Goal: Feedback & Contribution: Leave review/rating

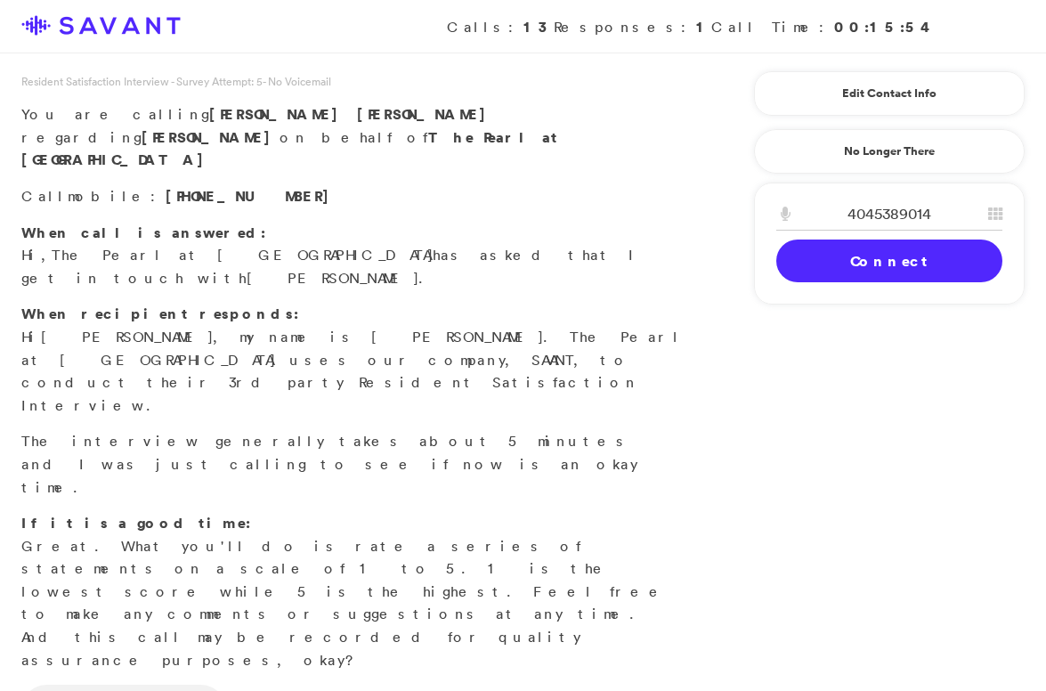
click at [809, 280] on link "Connect" at bounding box center [889, 261] width 226 height 43
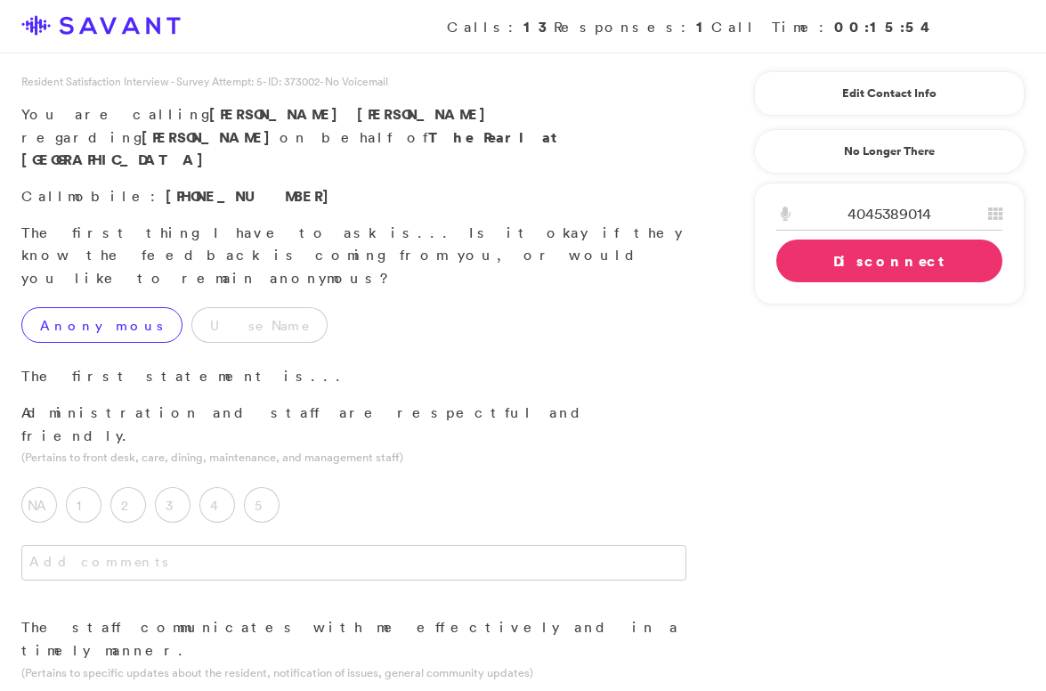
click at [110, 307] on label "Anonymous" at bounding box center [101, 325] width 161 height 36
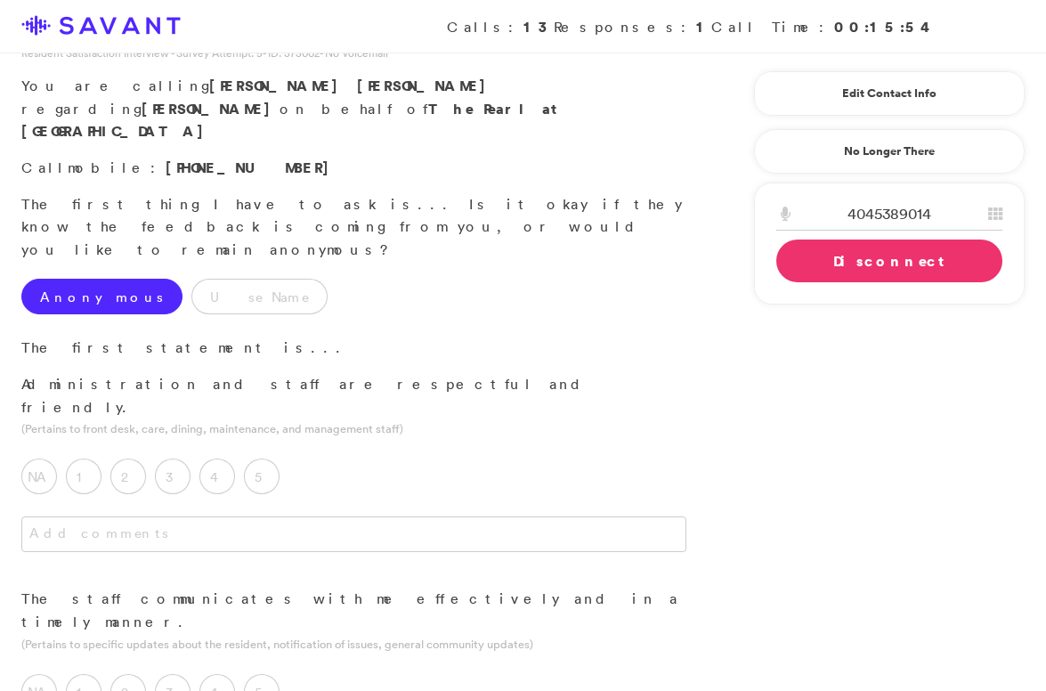
scroll to position [31, 0]
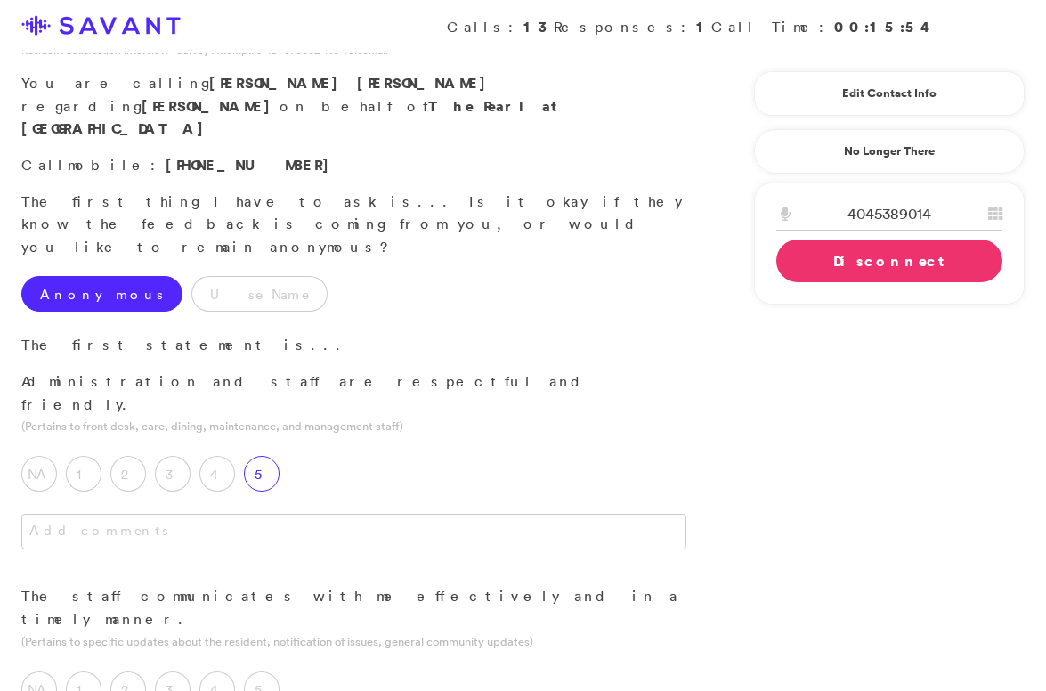
click at [280, 456] on div "5" at bounding box center [266, 478] width 45 height 45
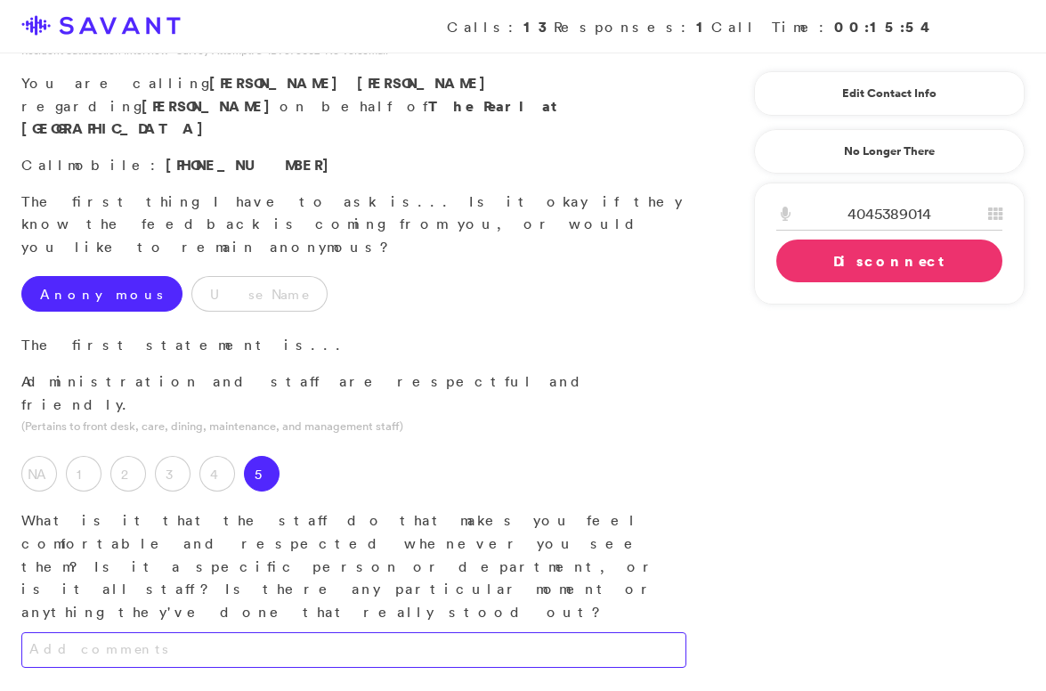
click at [262, 632] on textarea at bounding box center [353, 650] width 665 height 36
type textarea "t"
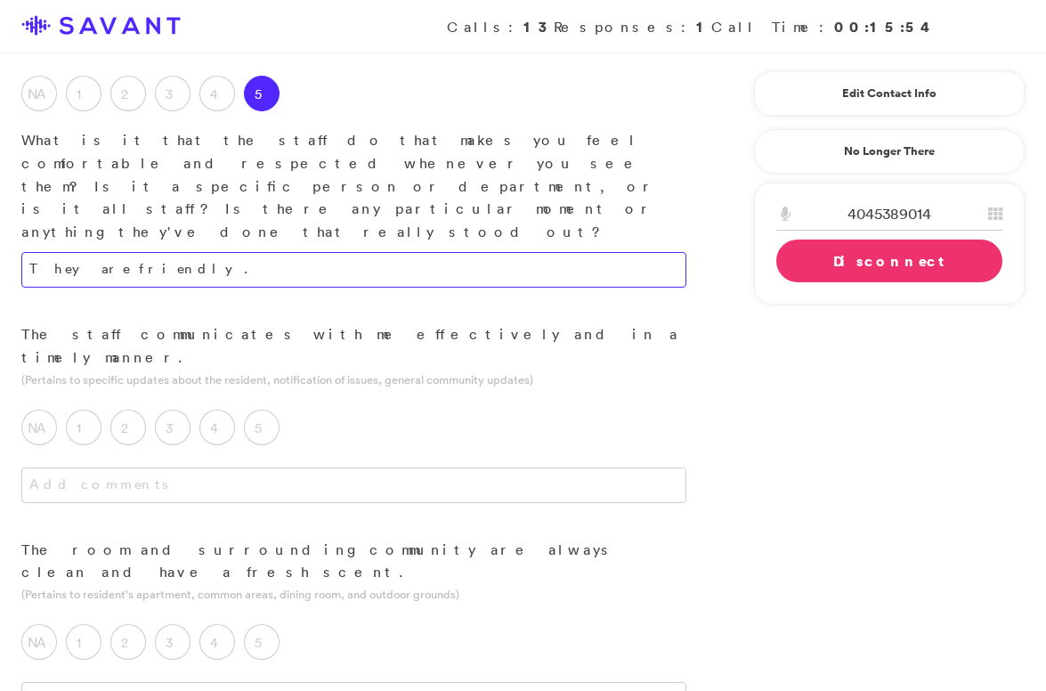
scroll to position [419, 0]
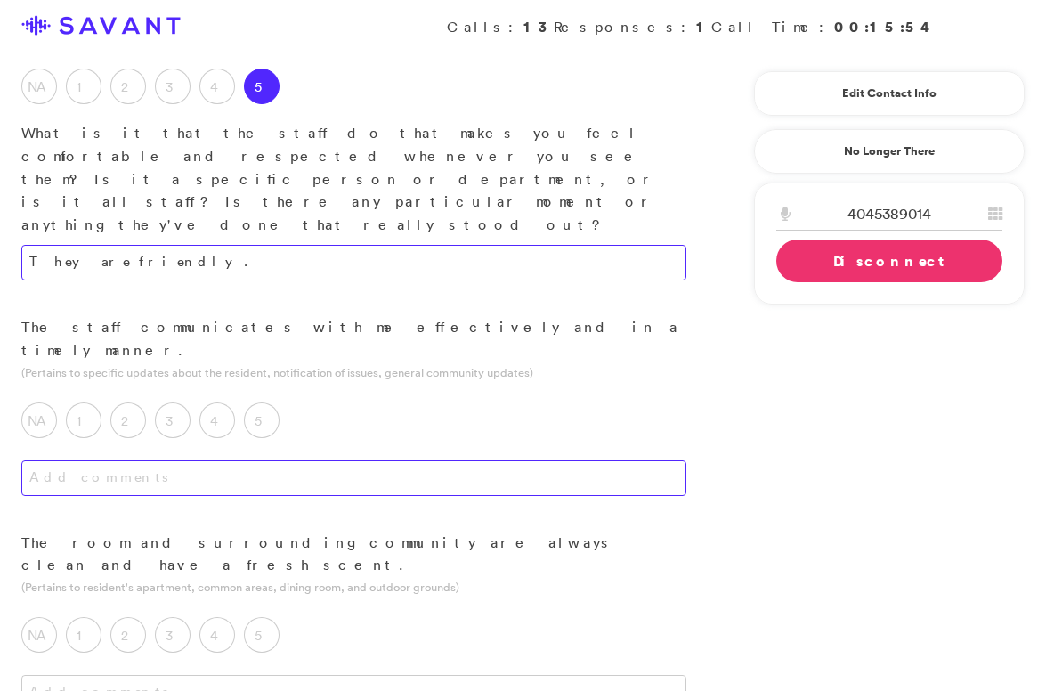
type textarea "They are friendly."
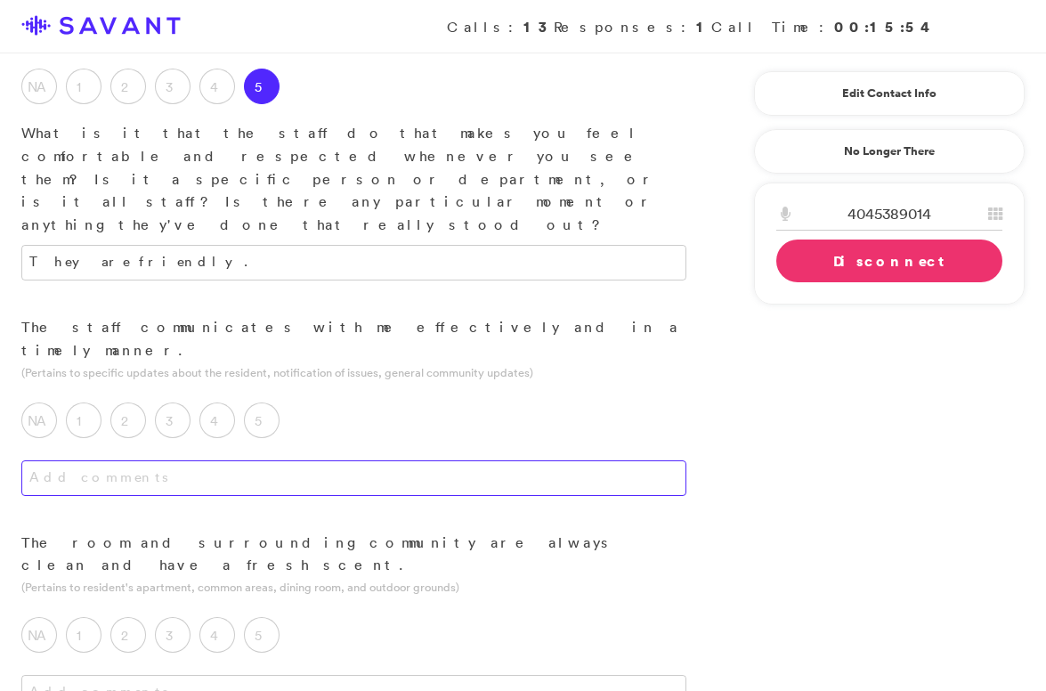
click at [373, 460] on textarea at bounding box center [353, 478] width 665 height 36
click at [277, 402] on div "5" at bounding box center [266, 424] width 45 height 45
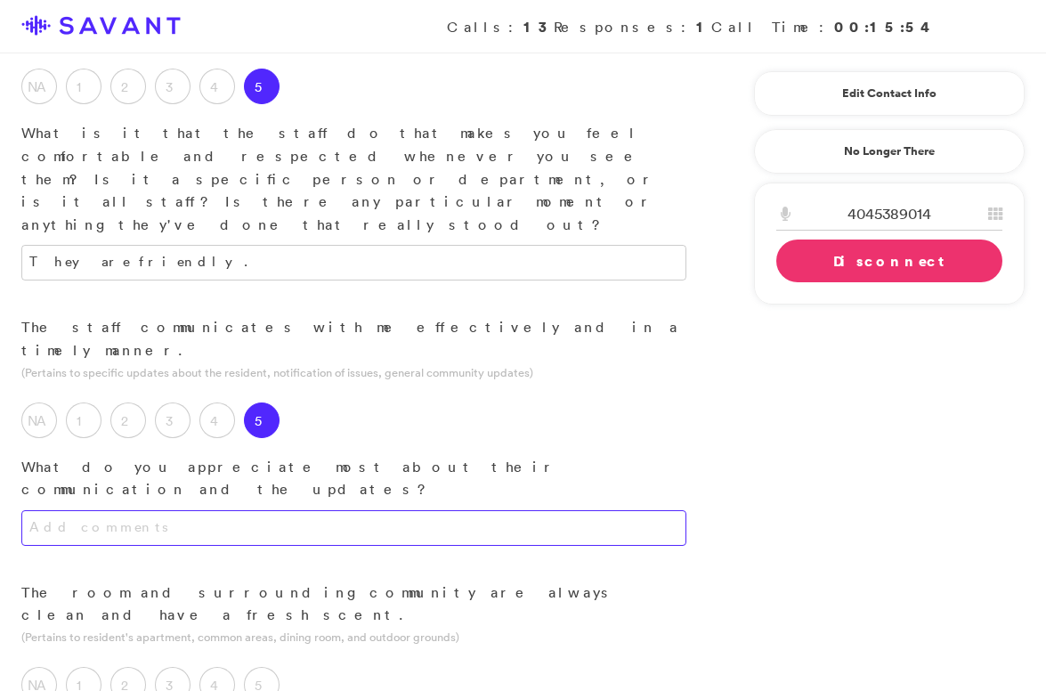
click at [304, 510] on textarea at bounding box center [353, 528] width 665 height 36
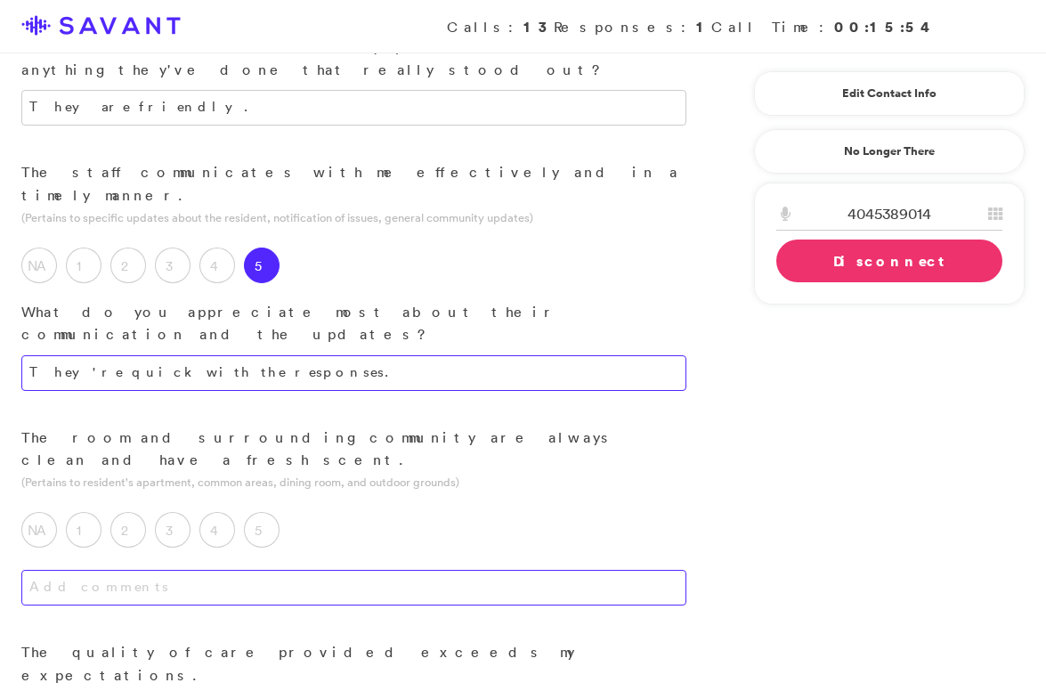
scroll to position [577, 0]
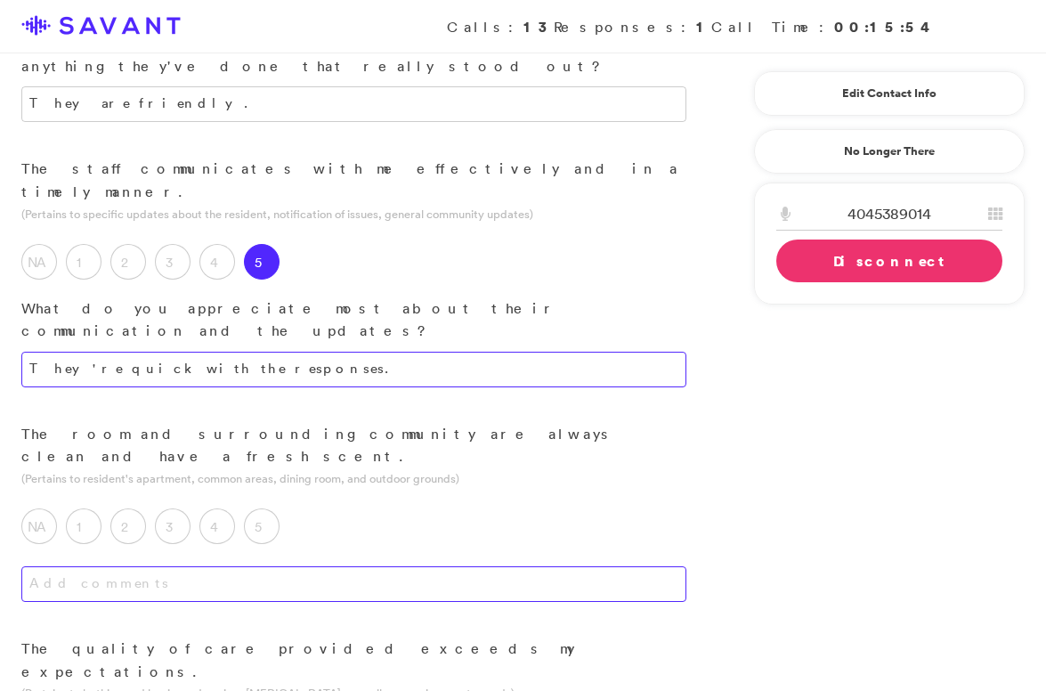
type textarea "They're quick with the responses."
click at [334, 566] on textarea at bounding box center [353, 584] width 665 height 36
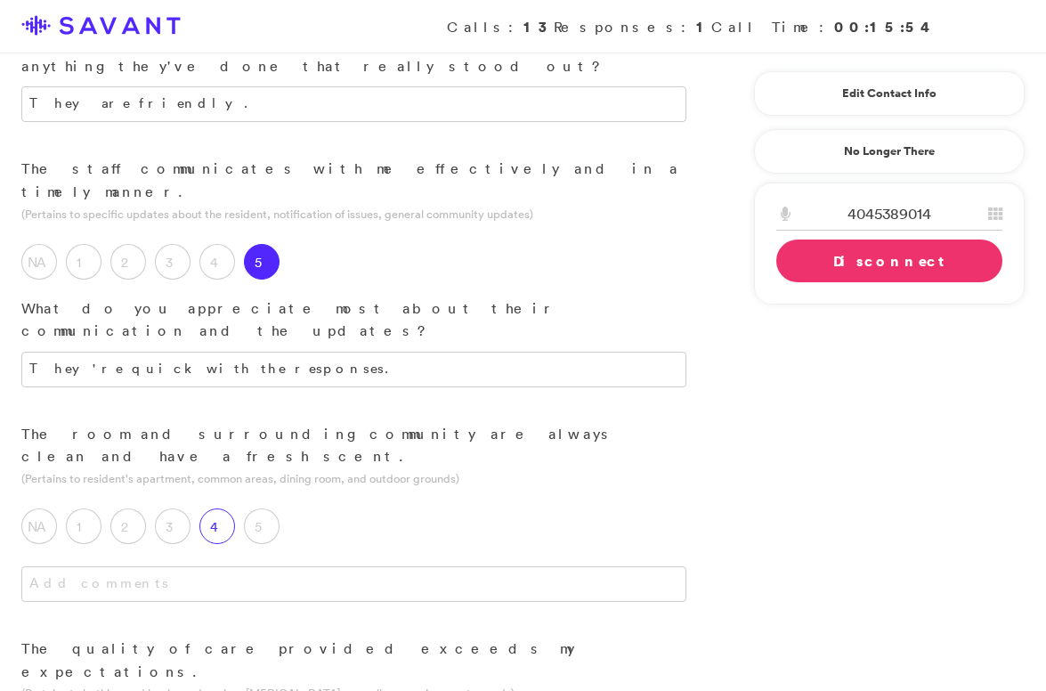
click at [216, 508] on label "4" at bounding box center [217, 526] width 36 height 36
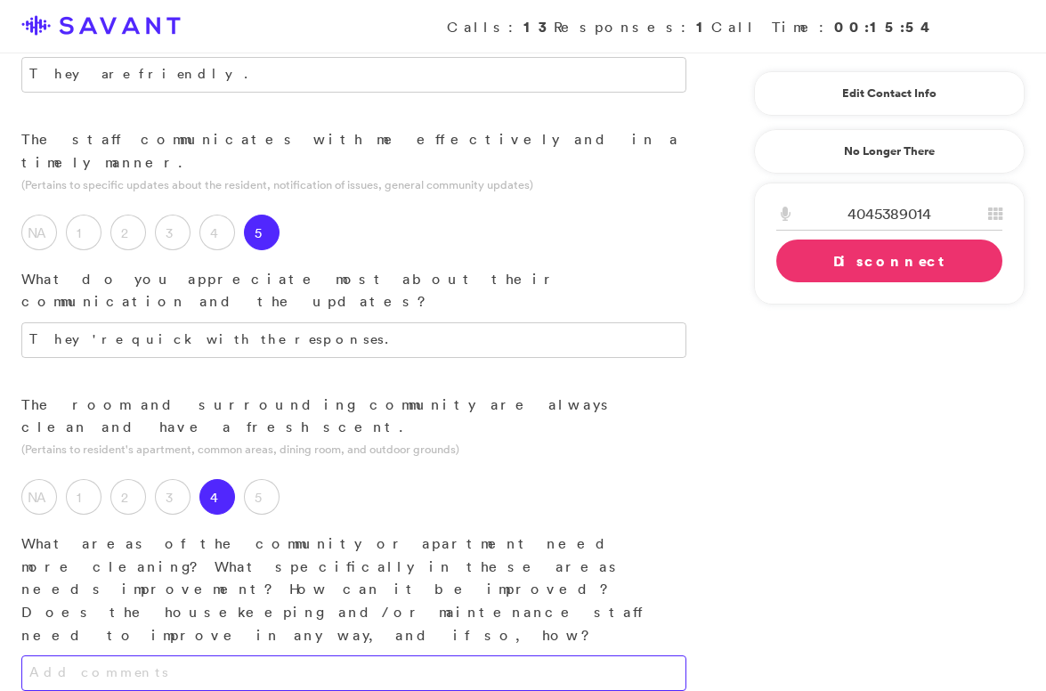
scroll to position [640, 0]
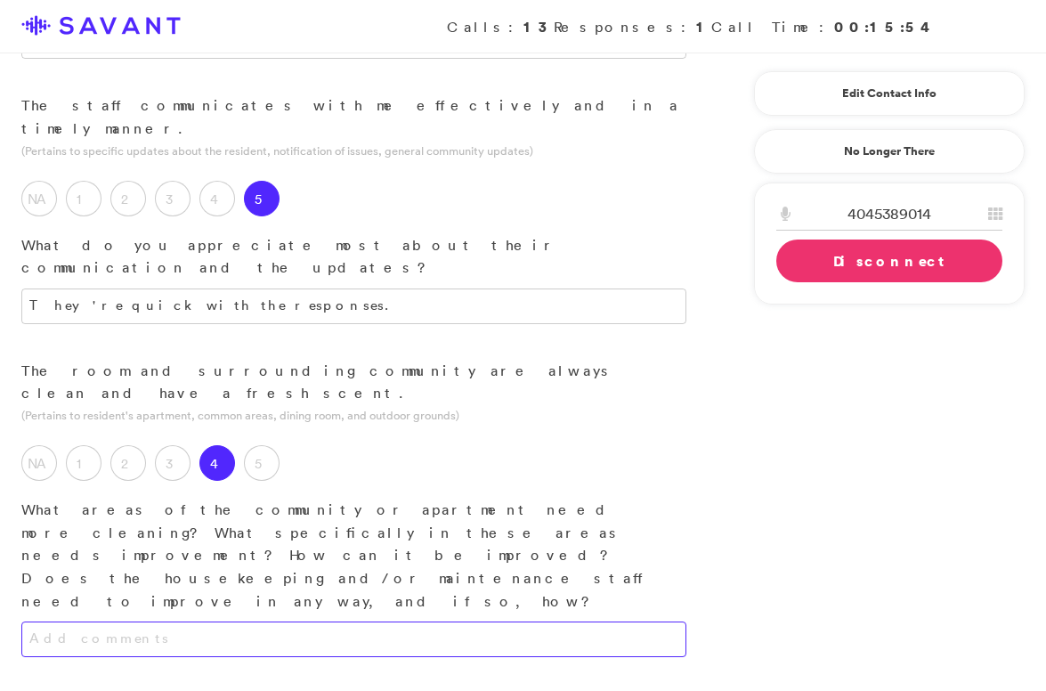
click at [439, 622] on textarea at bounding box center [353, 640] width 665 height 36
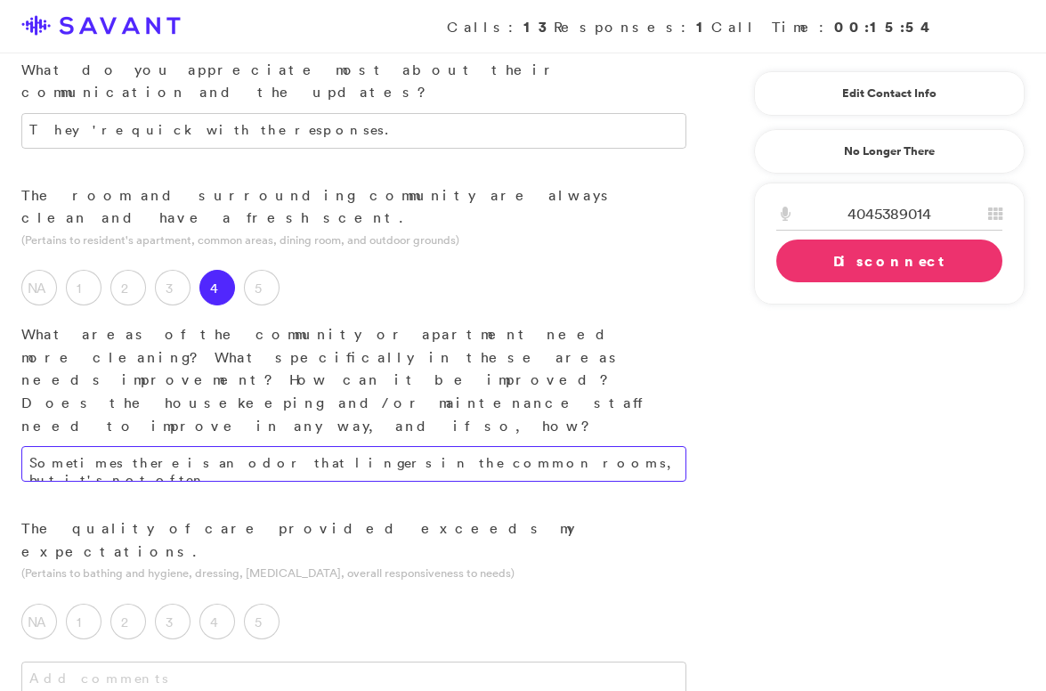
scroll to position [817, 0]
type textarea "Sometimes there is an odor that lingers in the common rooms, but it's not often."
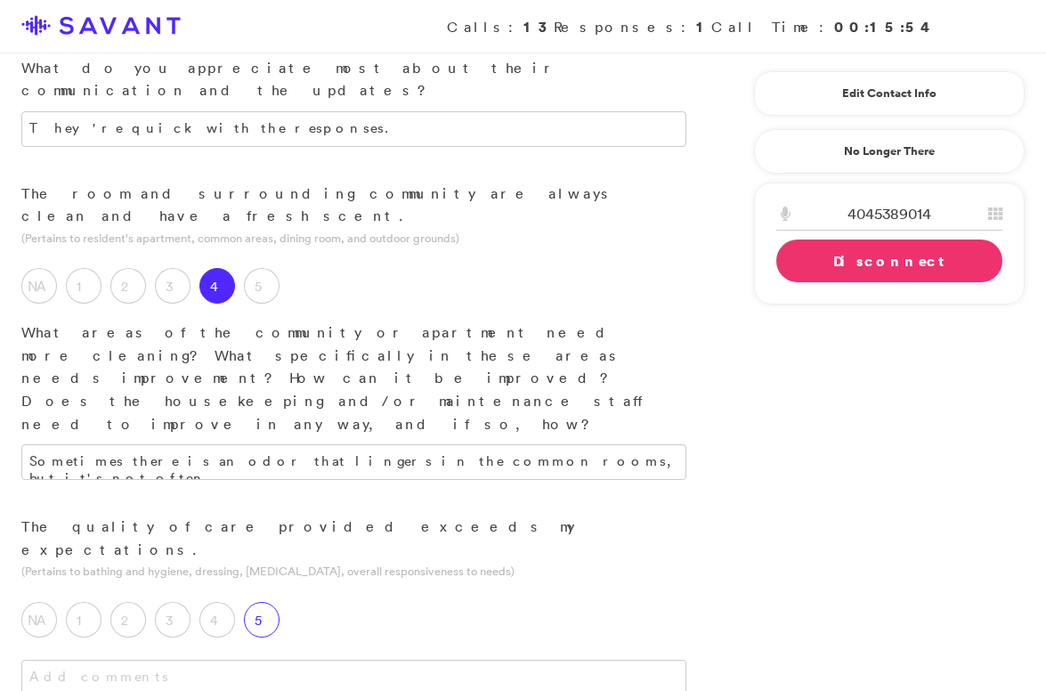
click at [272, 602] on label "5" at bounding box center [262, 620] width 36 height 36
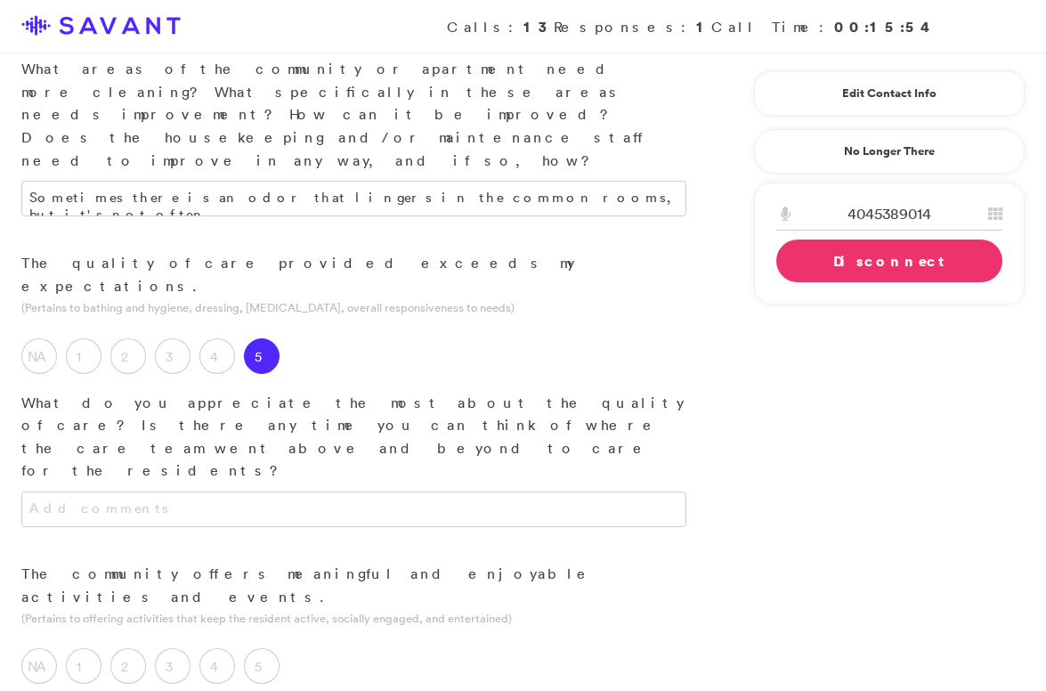
scroll to position [1073, 0]
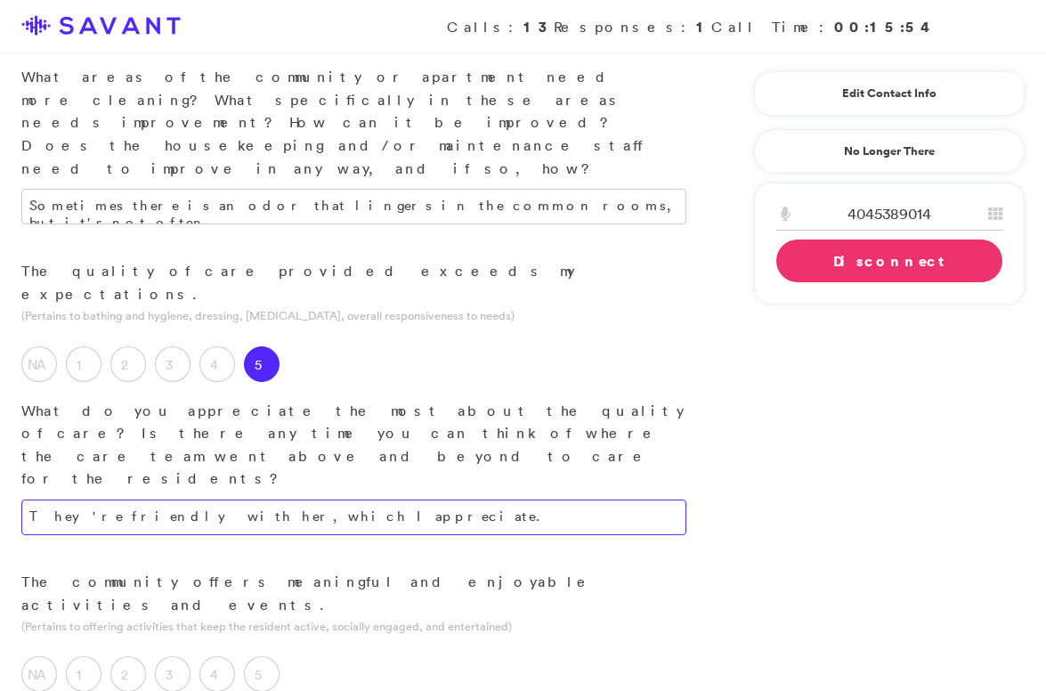
type textarea "They're friendly with her, which I appreciate."
click at [272, 656] on label "5" at bounding box center [262, 674] width 36 height 36
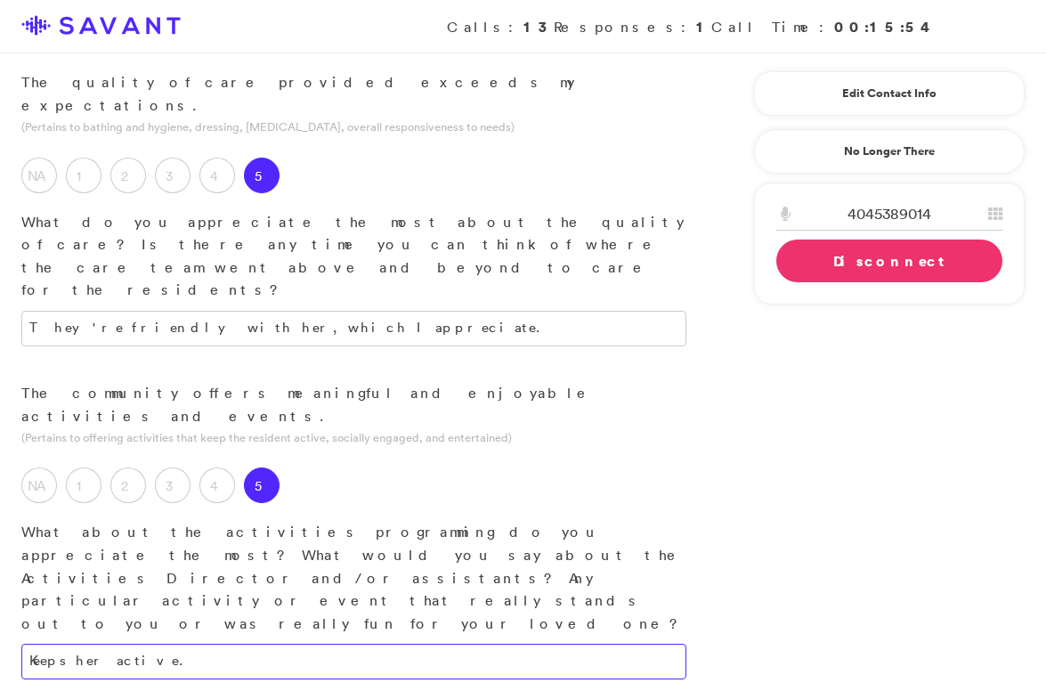
scroll to position [1263, 0]
type textarea "Keeps her active."
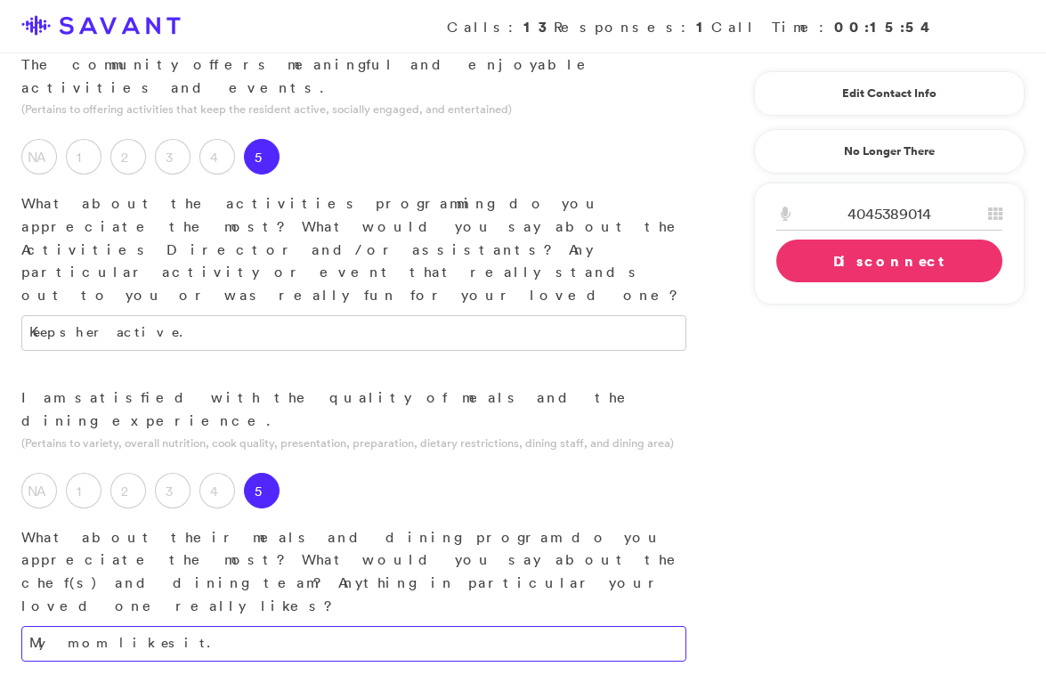
scroll to position [1603, 0]
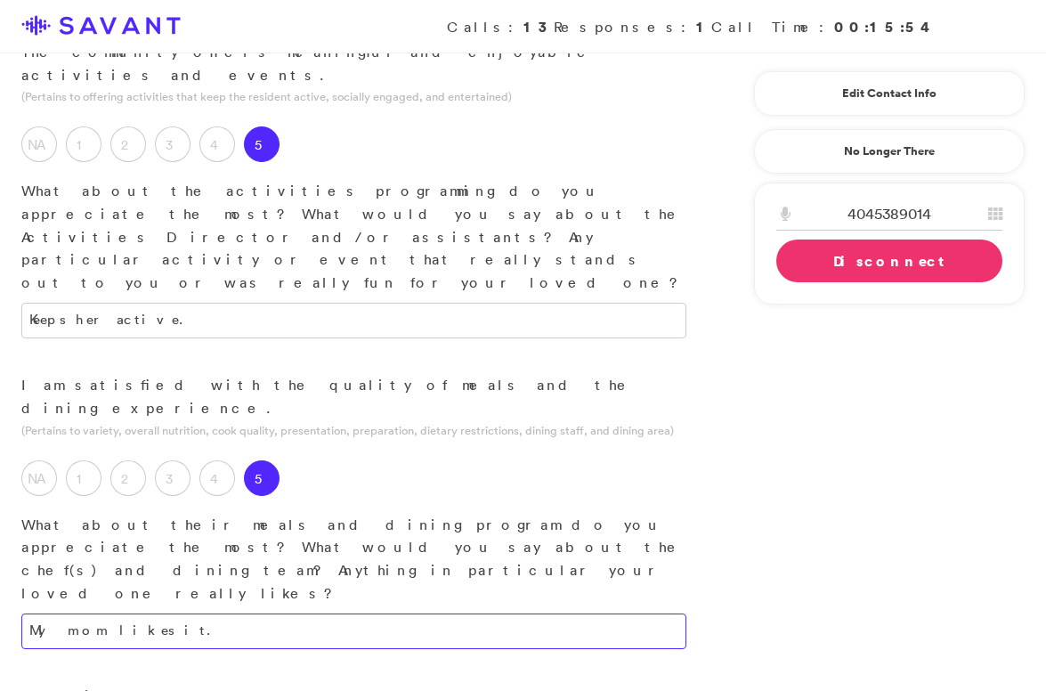
type textarea "My mom likes it."
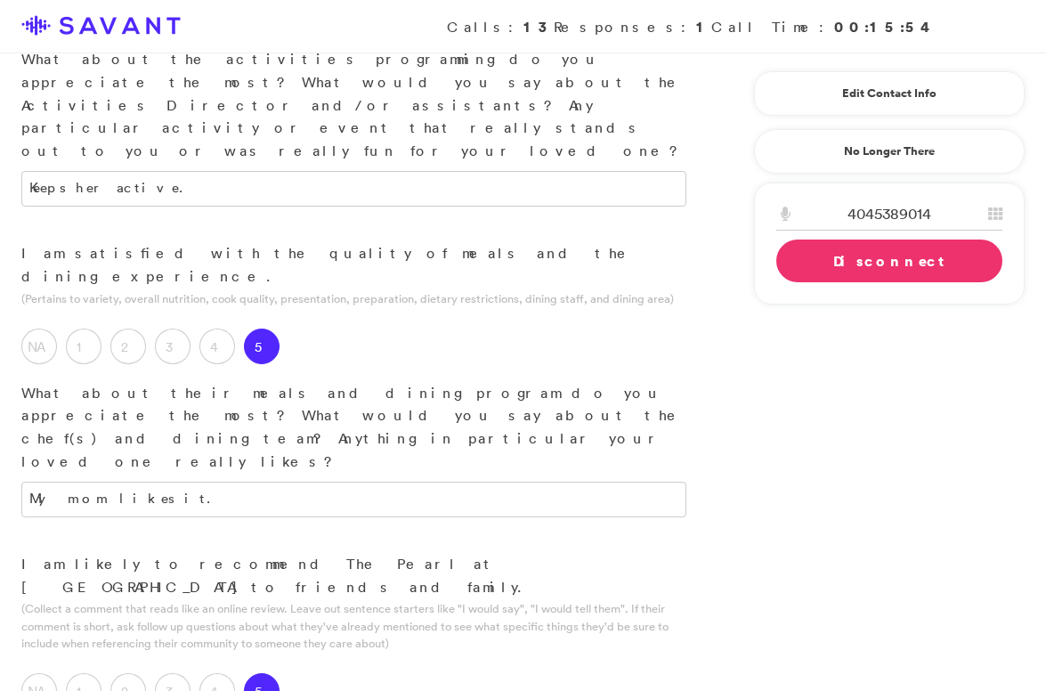
scroll to position [1744, 0]
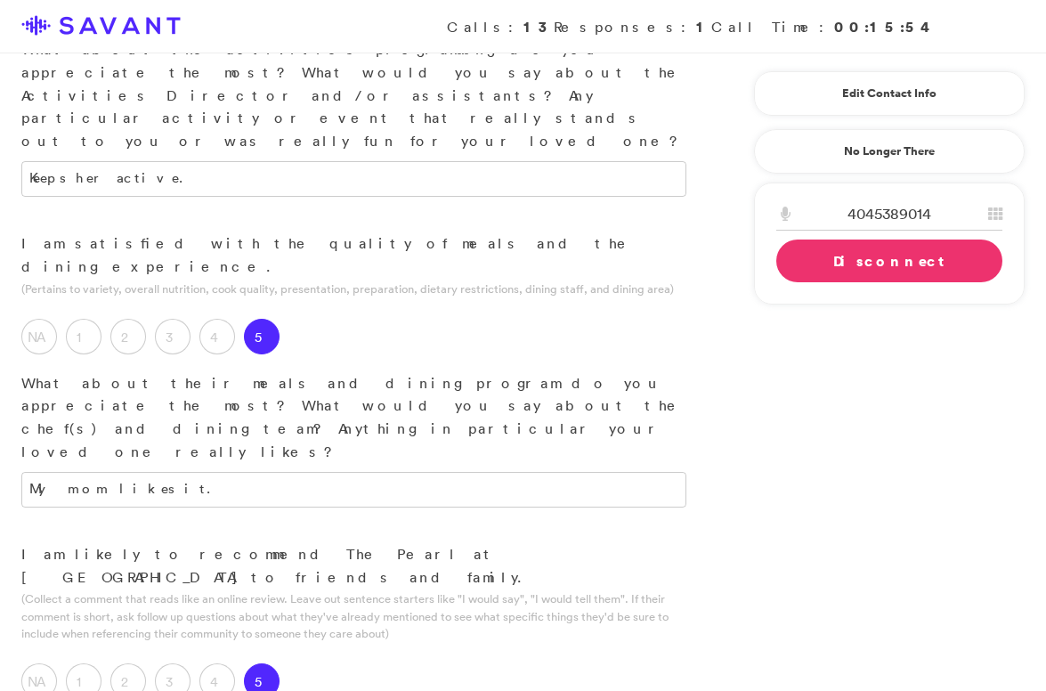
type textarea "Friendly staff and clean facility."
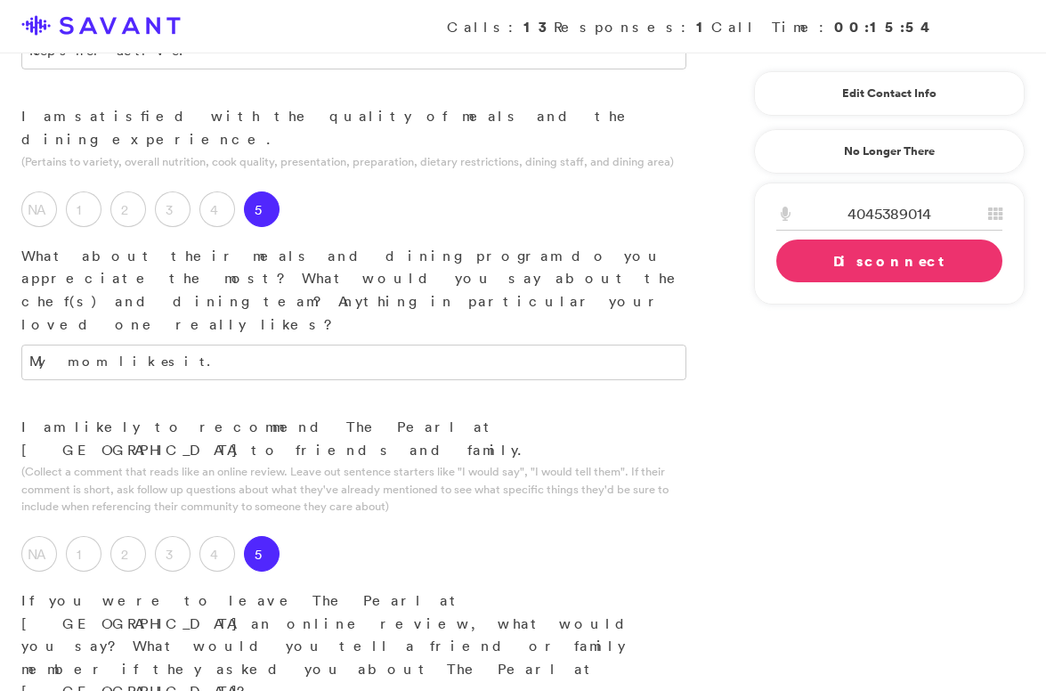
scroll to position [1881, 0]
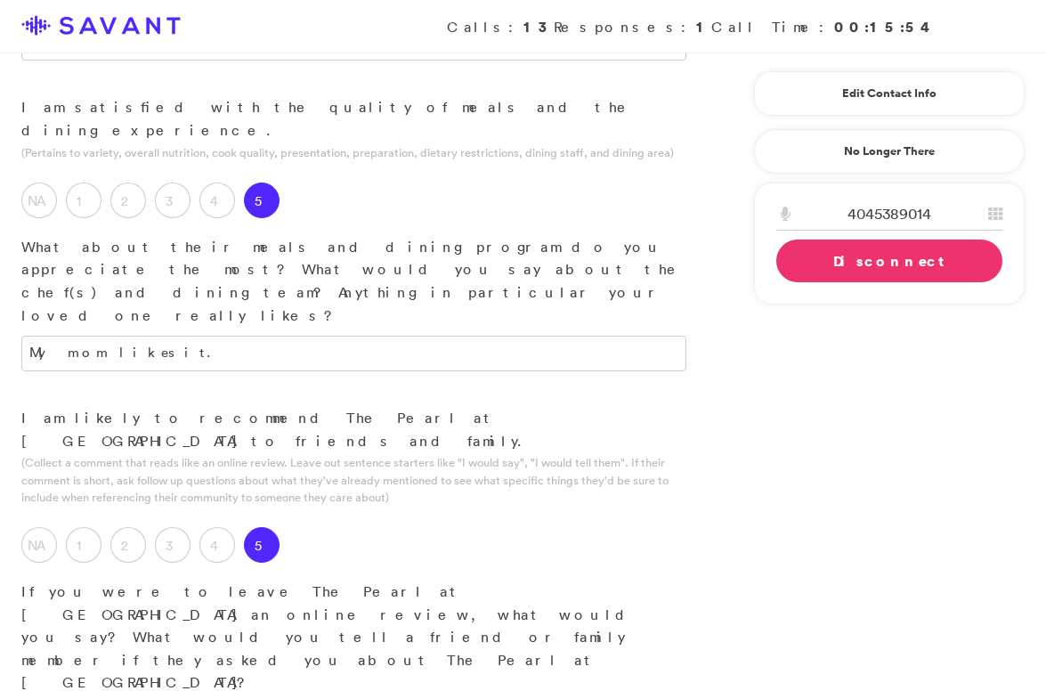
type textarea "I feel safe with her being there; I feel like she's safe being there."
drag, startPoint x: 561, startPoint y: 403, endPoint x: 384, endPoint y: 403, distance: 177.2
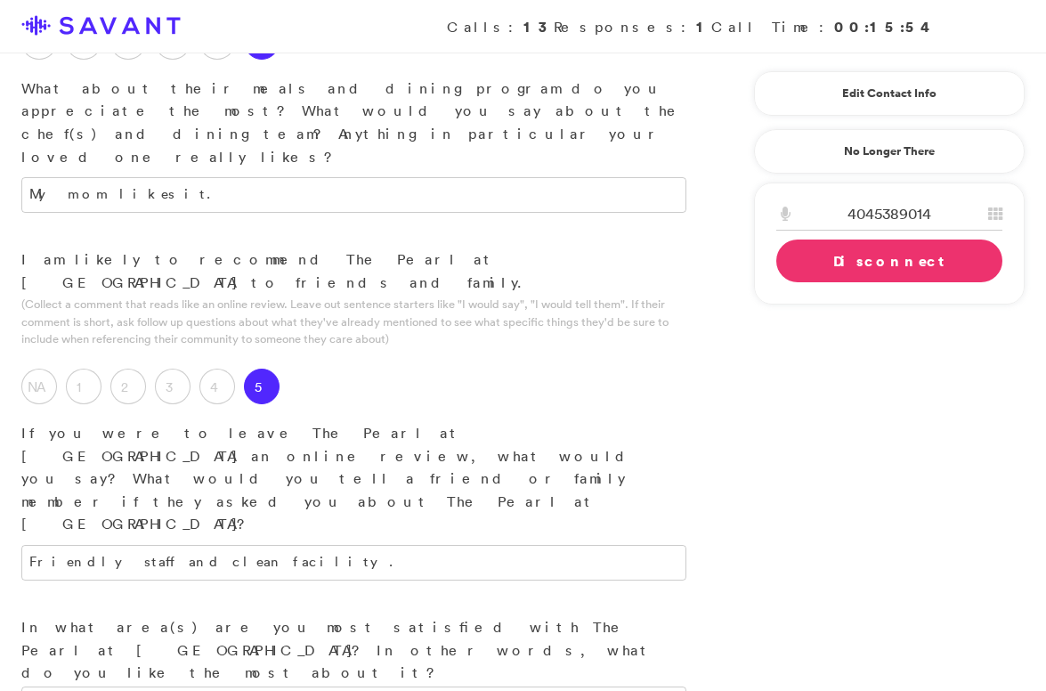
scroll to position [2046, 0]
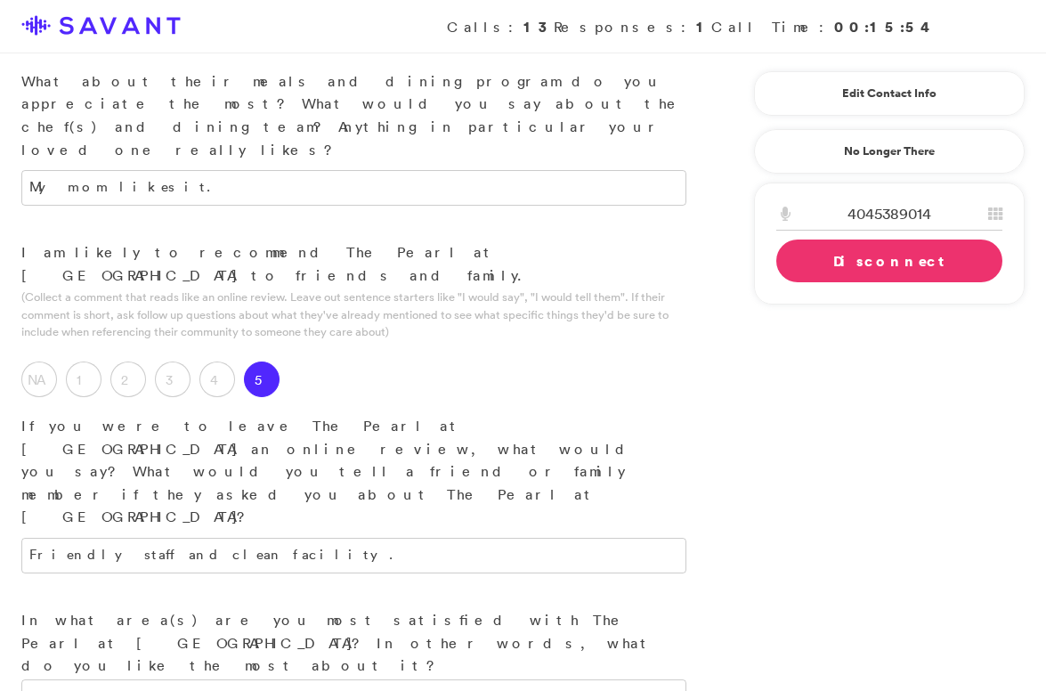
type textarea "There's not always someone available when I have questions at the nurse's stati…"
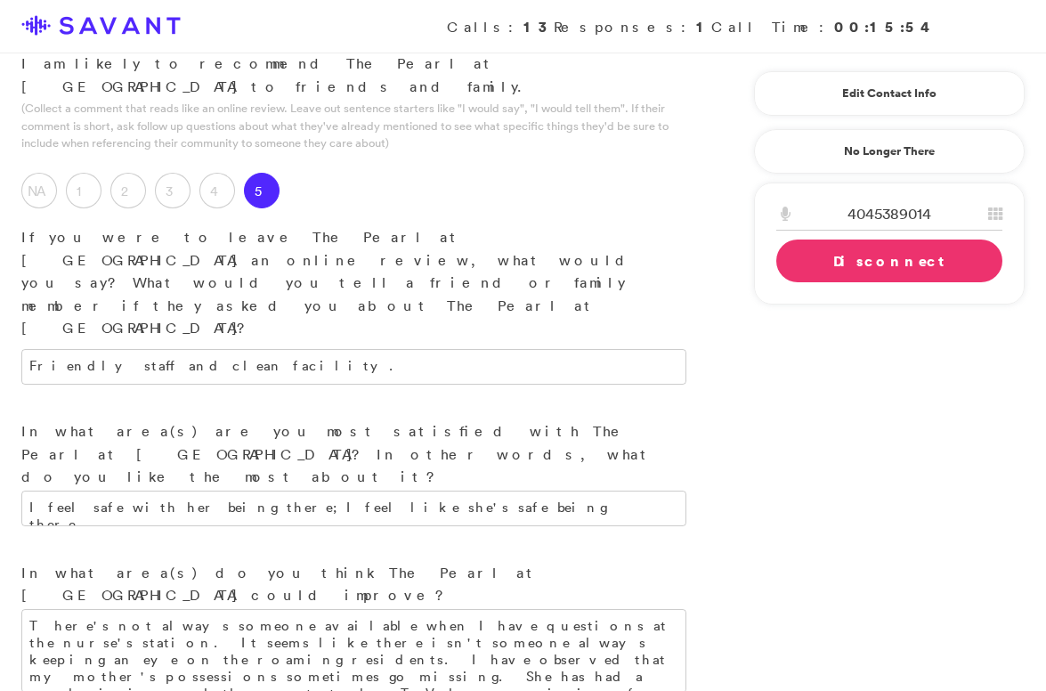
scroll to position [2250, 0]
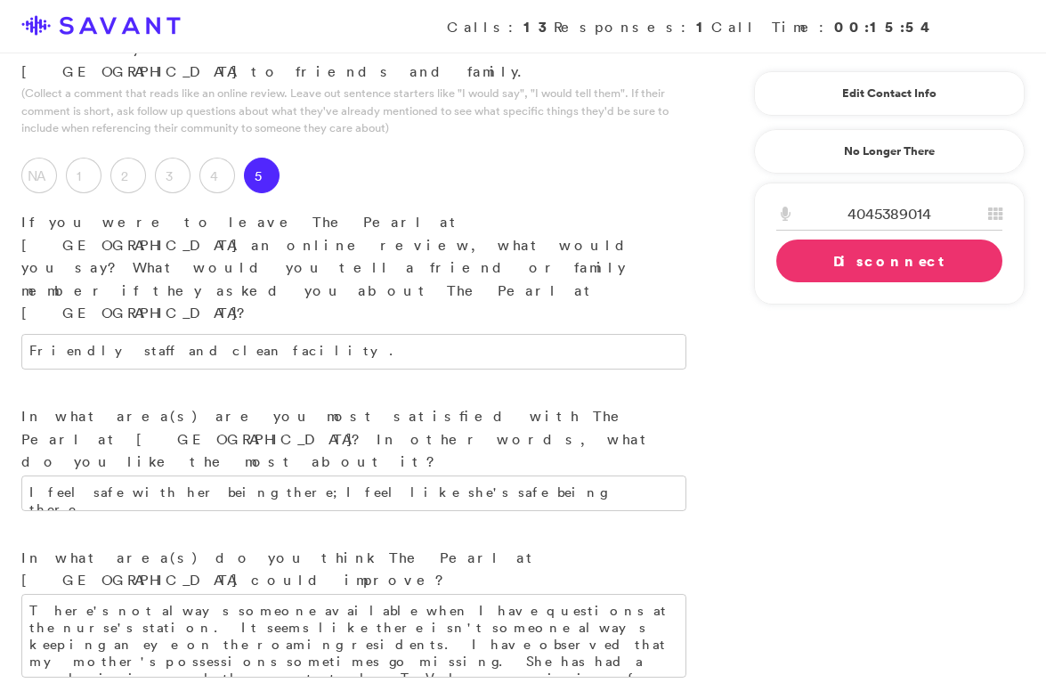
click at [827, 266] on link "Disconnect" at bounding box center [889, 261] width 226 height 43
